Goal: Task Accomplishment & Management: Manage account settings

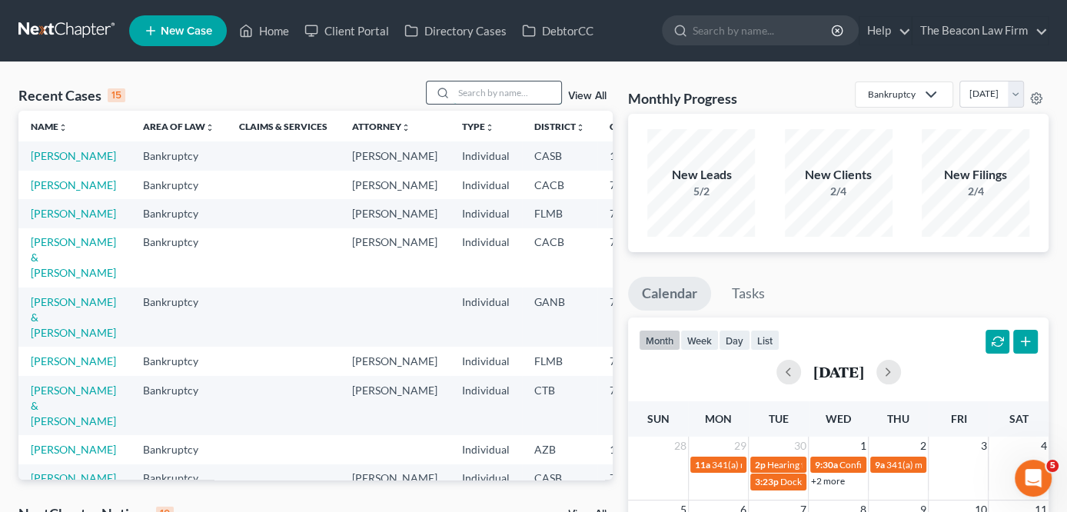
click at [483, 85] on input "search" at bounding box center [508, 92] width 108 height 22
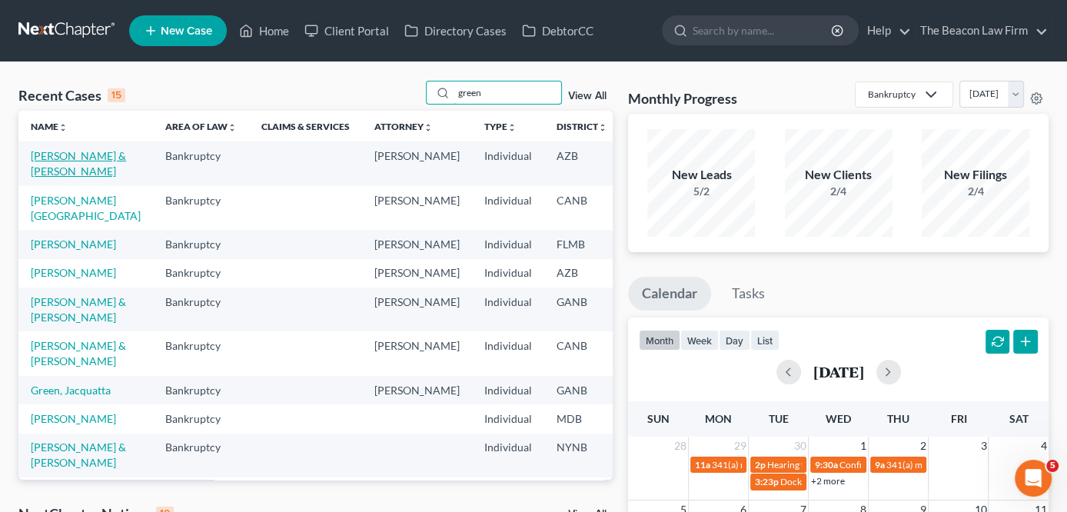
type input "green"
click at [38, 174] on link "[PERSON_NAME] & [PERSON_NAME]" at bounding box center [78, 163] width 95 height 28
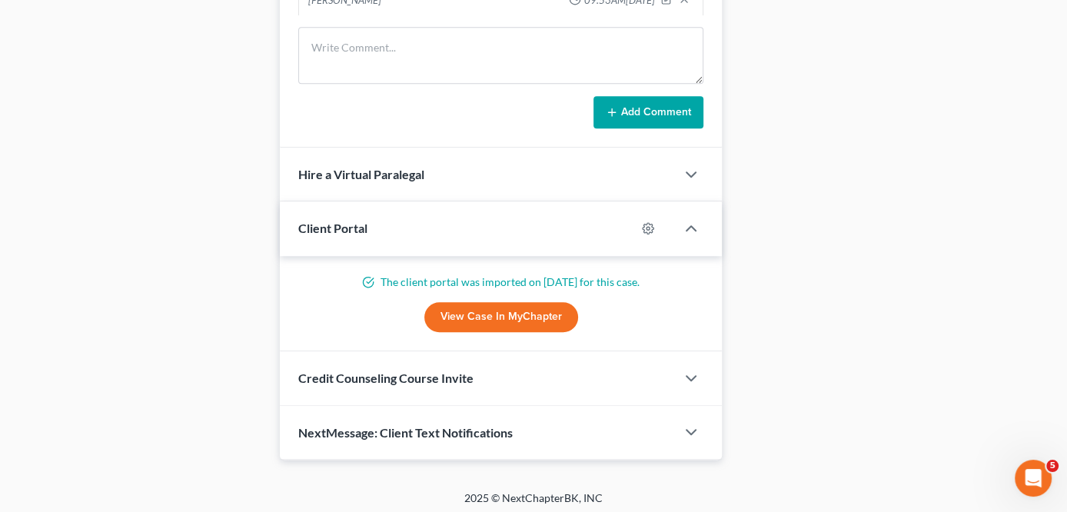
scroll to position [494, 0]
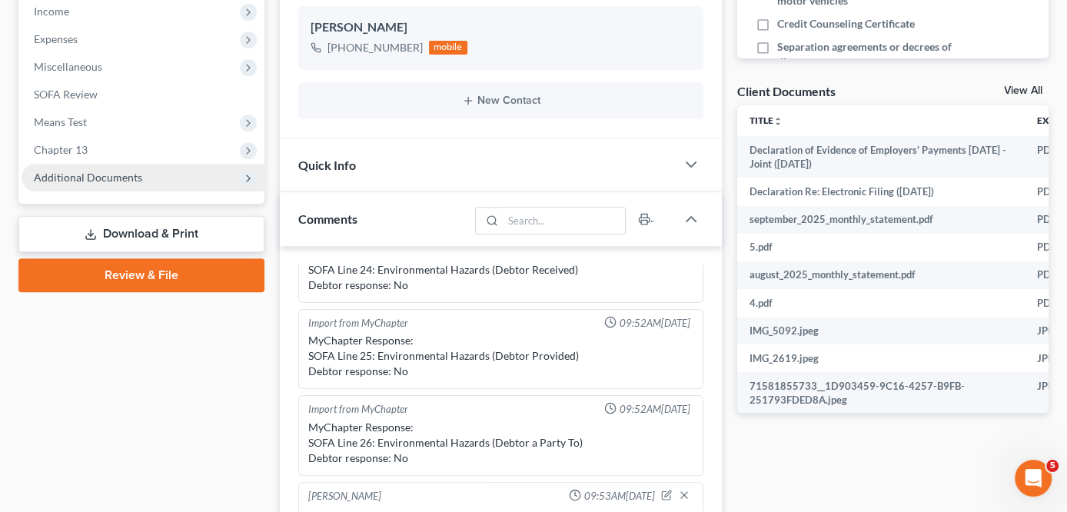
click at [169, 181] on span "Additional Documents" at bounding box center [143, 178] width 243 height 28
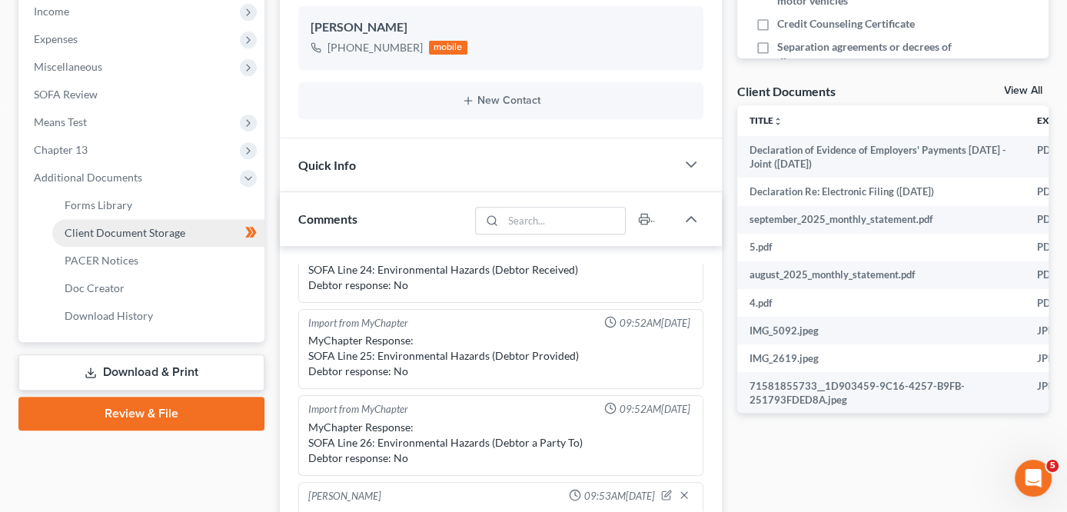
click at [162, 234] on span "Client Document Storage" at bounding box center [125, 232] width 121 height 13
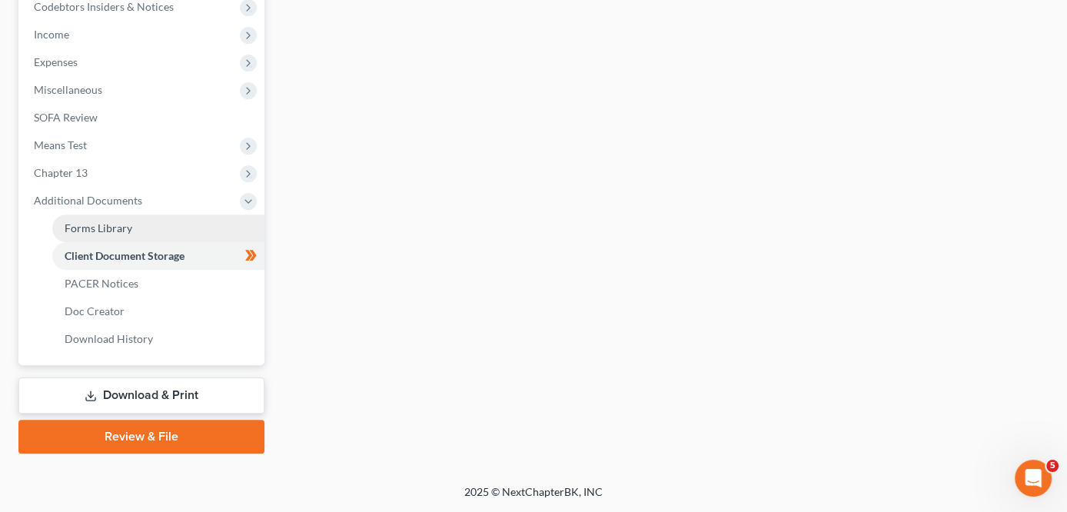
scroll to position [35, 0]
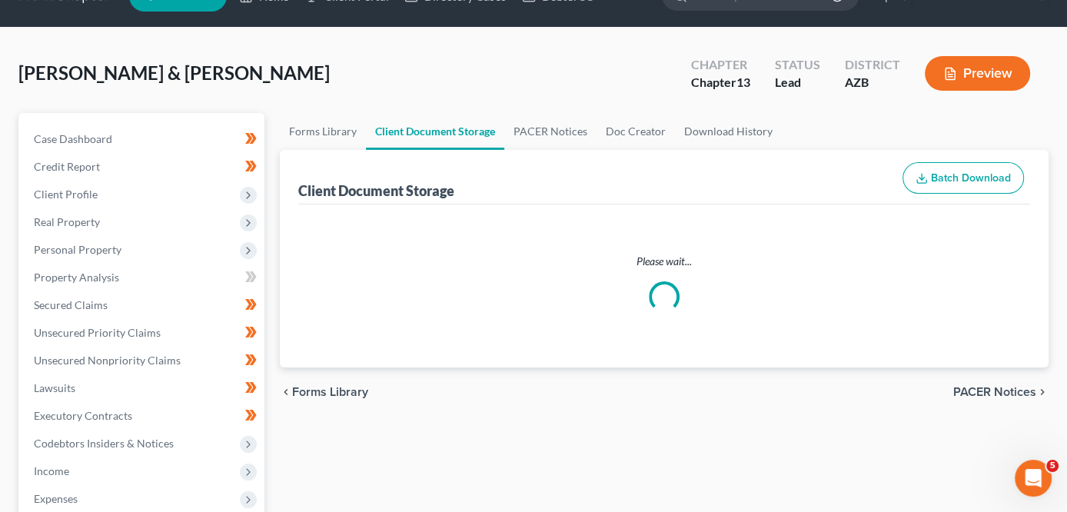
select select "14"
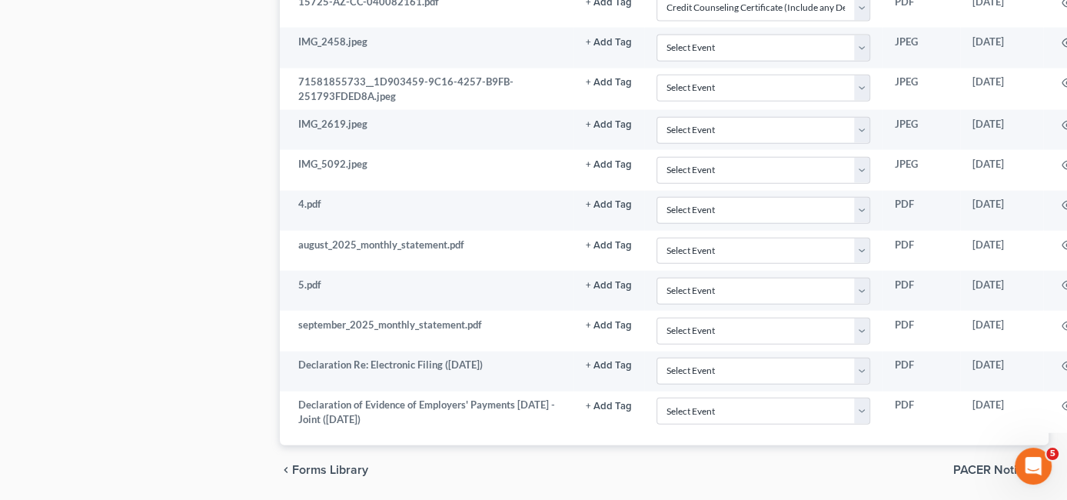
scroll to position [2953, 105]
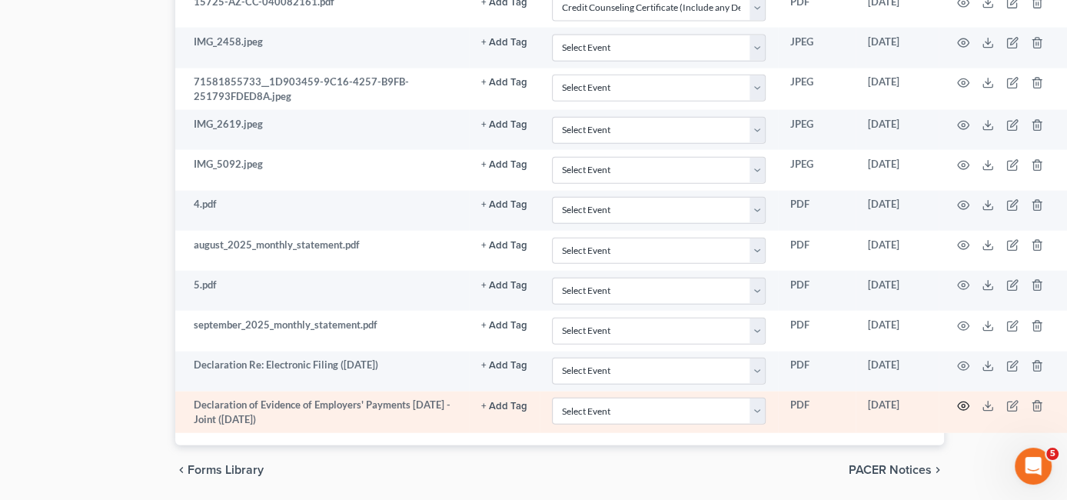
click at [964, 400] on icon "button" at bounding box center [963, 406] width 12 height 12
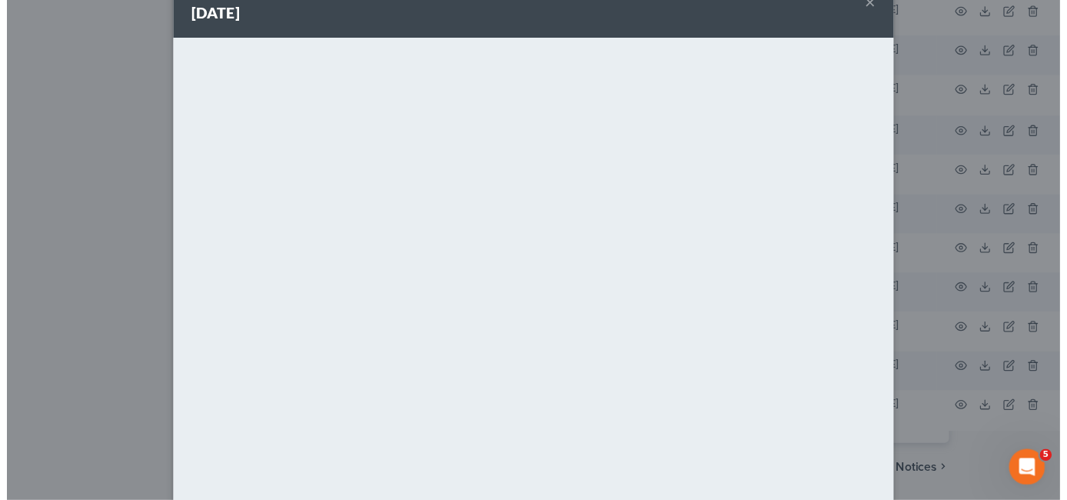
scroll to position [0, 0]
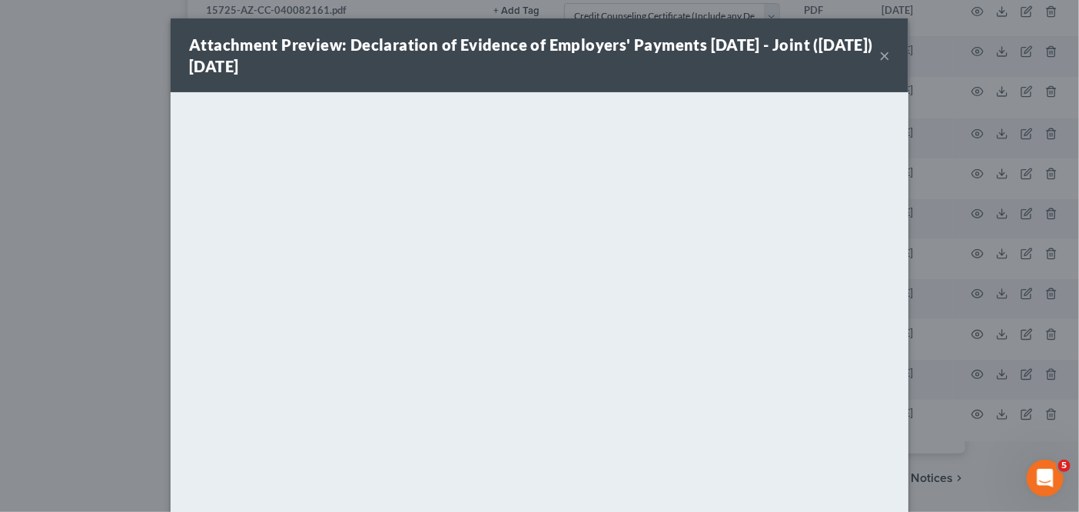
click at [879, 57] on button "×" at bounding box center [884, 55] width 11 height 18
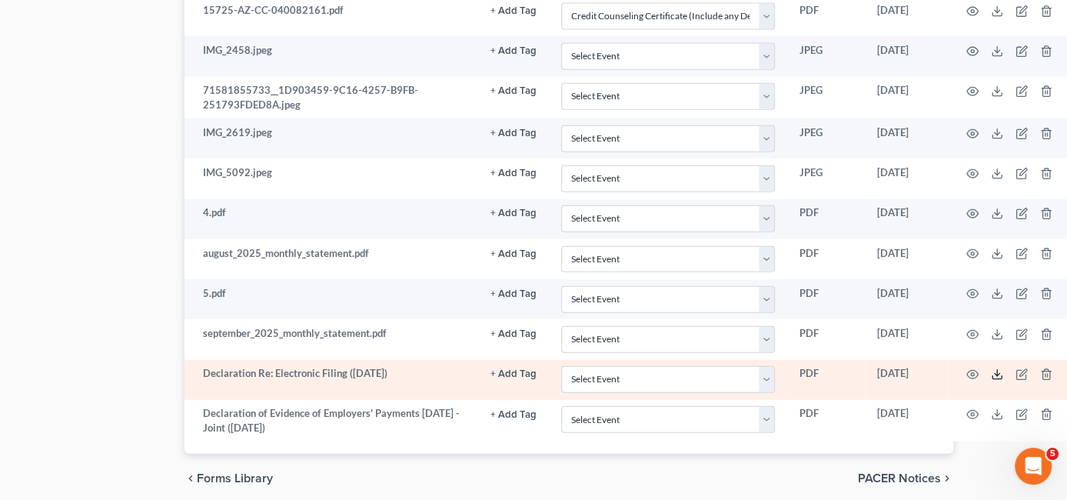
click at [998, 374] on polyline at bounding box center [996, 375] width 5 height 2
